Goal: Navigation & Orientation: Find specific page/section

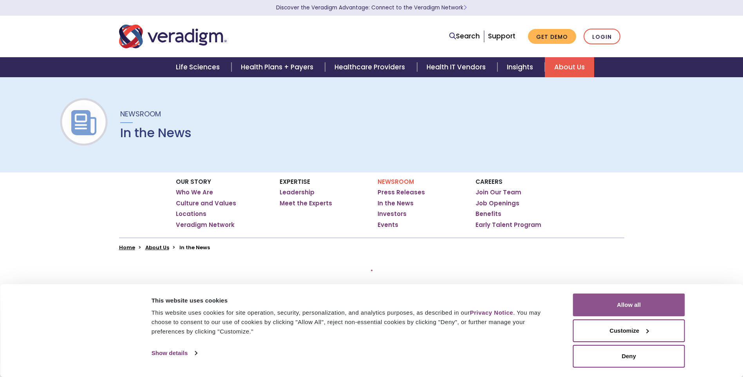
click at [626, 305] on button "Allow all" at bounding box center [629, 304] width 112 height 23
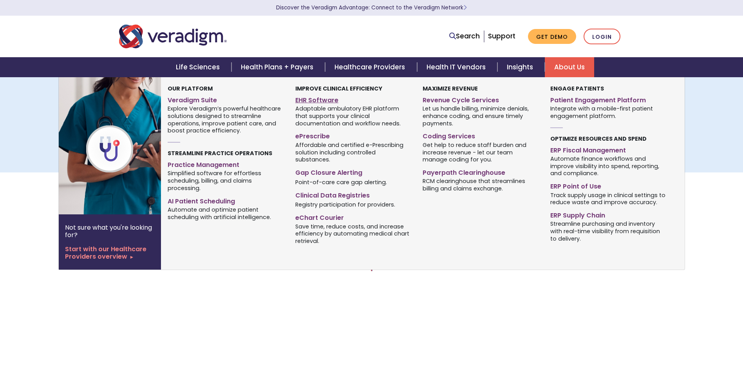
click at [326, 99] on link "EHR Software" at bounding box center [353, 98] width 116 height 11
